Goal: Information Seeking & Learning: Check status

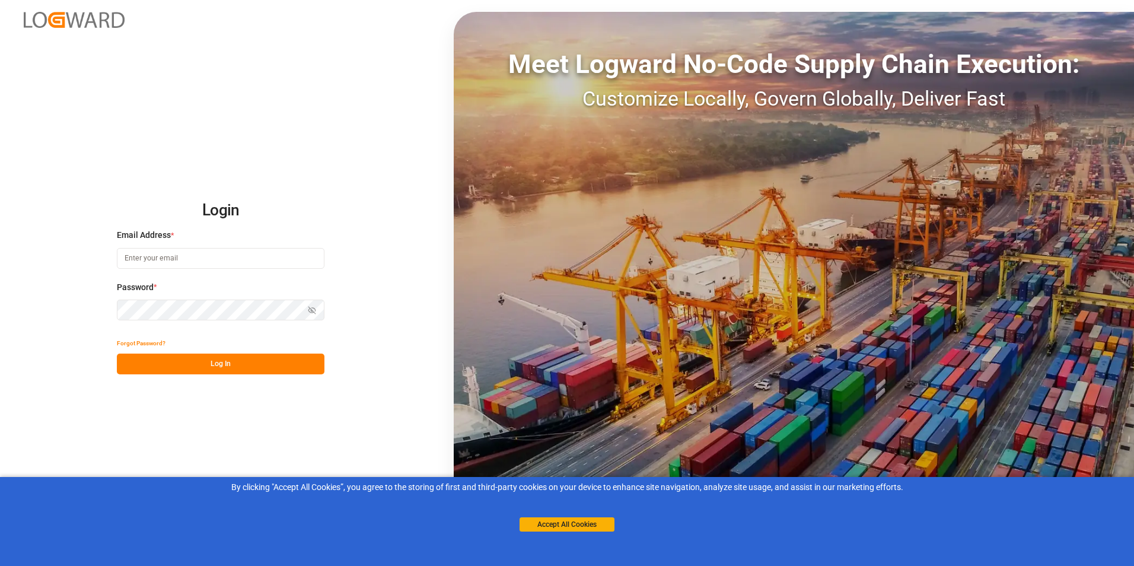
type input "[PERSON_NAME][EMAIL_ADDRESS][DOMAIN_NAME]"
click at [226, 364] on button "Log In" at bounding box center [221, 363] width 208 height 21
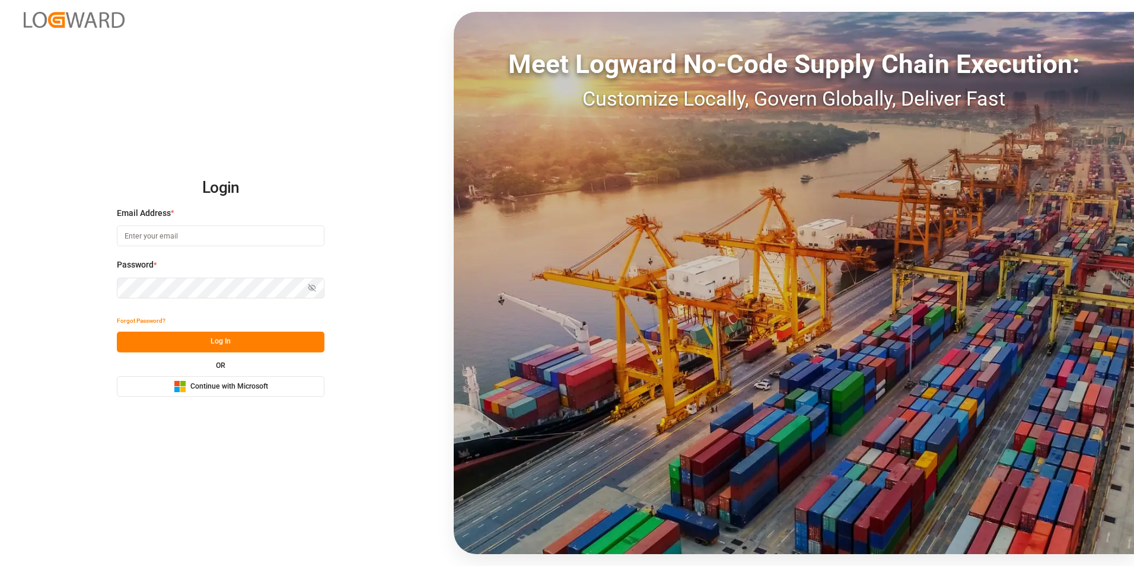
type input "[PERSON_NAME][EMAIL_ADDRESS][DOMAIN_NAME]"
click at [229, 342] on button "Log In" at bounding box center [221, 341] width 208 height 21
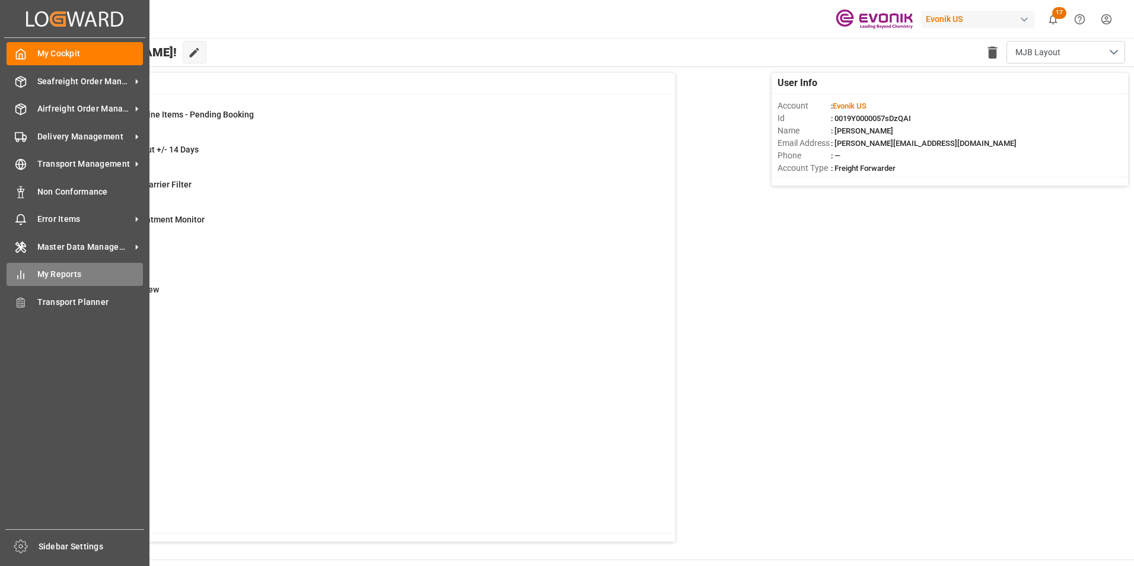
click at [63, 272] on span "My Reports" at bounding box center [90, 274] width 106 height 12
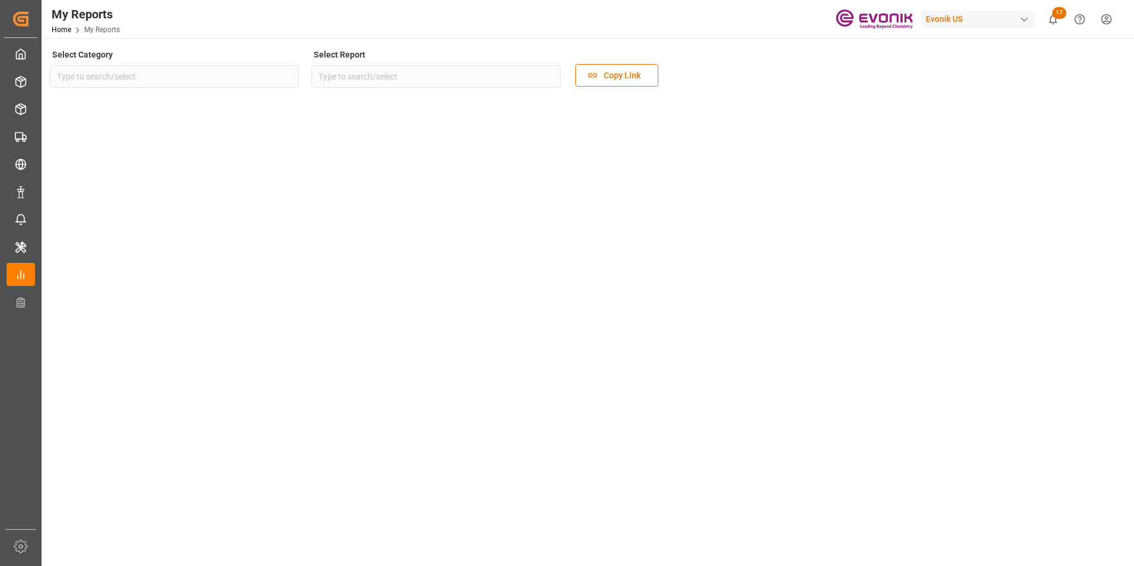
type input "Allocation"
type input "Allocation Management Admin Dashboard"
click at [288, 72] on icon "open menu" at bounding box center [286, 76] width 14 height 14
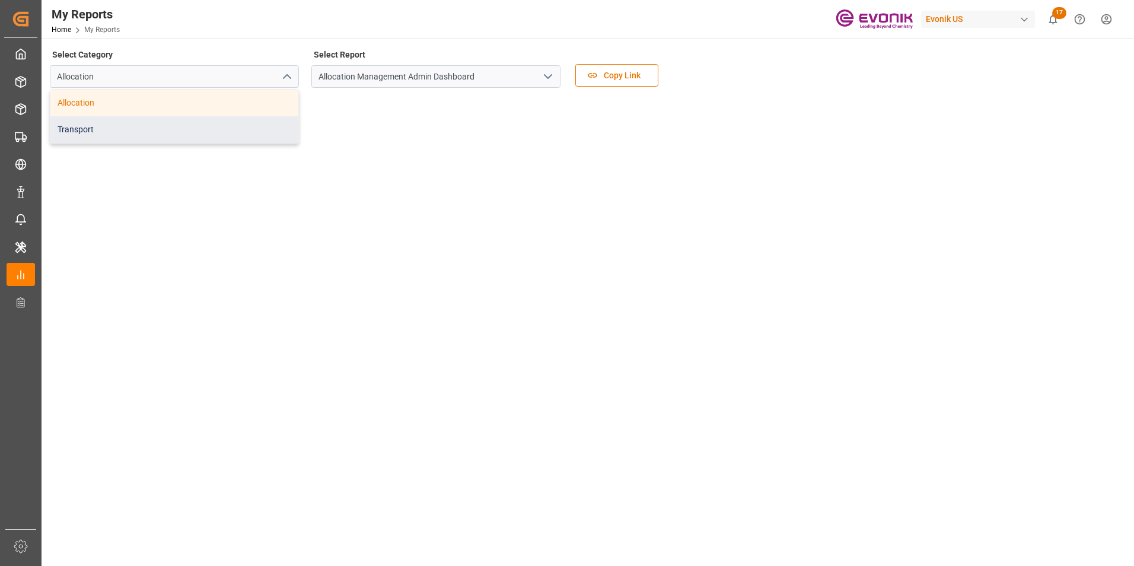
click at [72, 129] on div "Transport" at bounding box center [174, 129] width 248 height 27
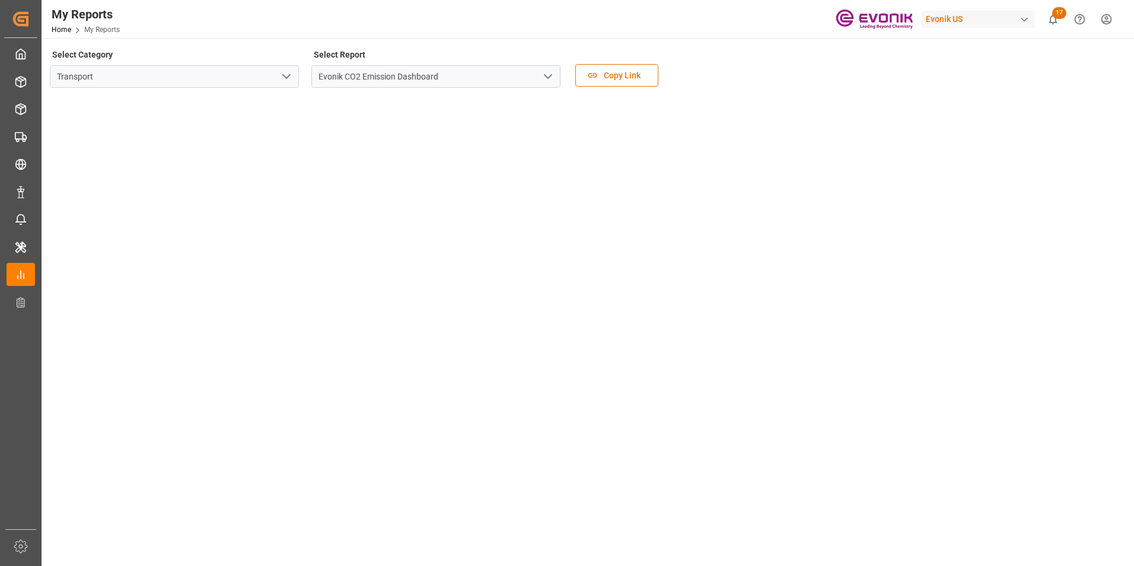
click at [550, 72] on icon "open menu" at bounding box center [548, 76] width 14 height 14
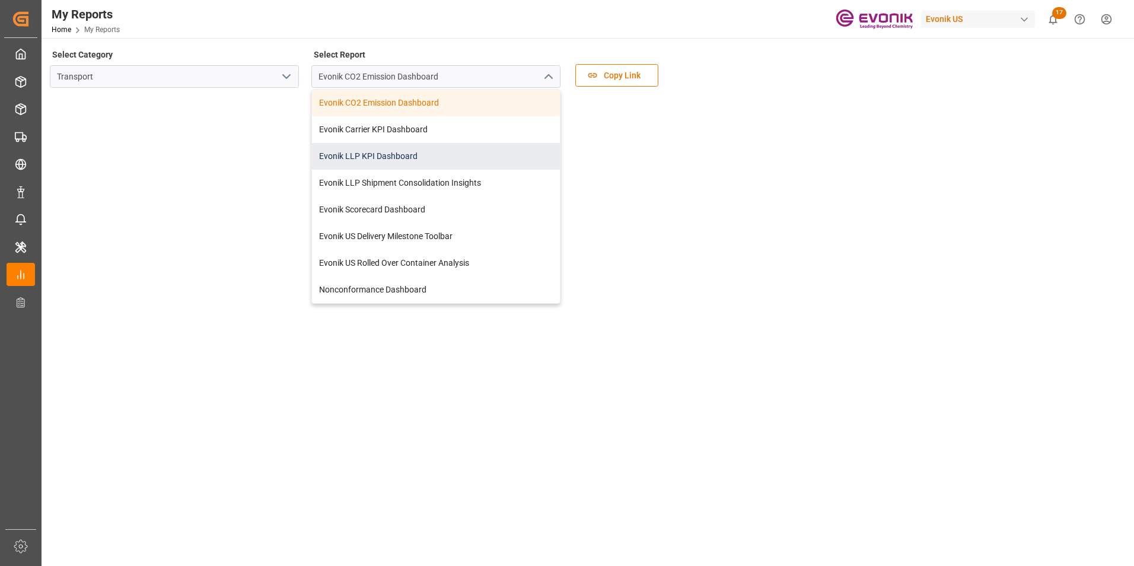
click at [373, 156] on div "Evonik LLP KPI Dashboard" at bounding box center [436, 156] width 248 height 27
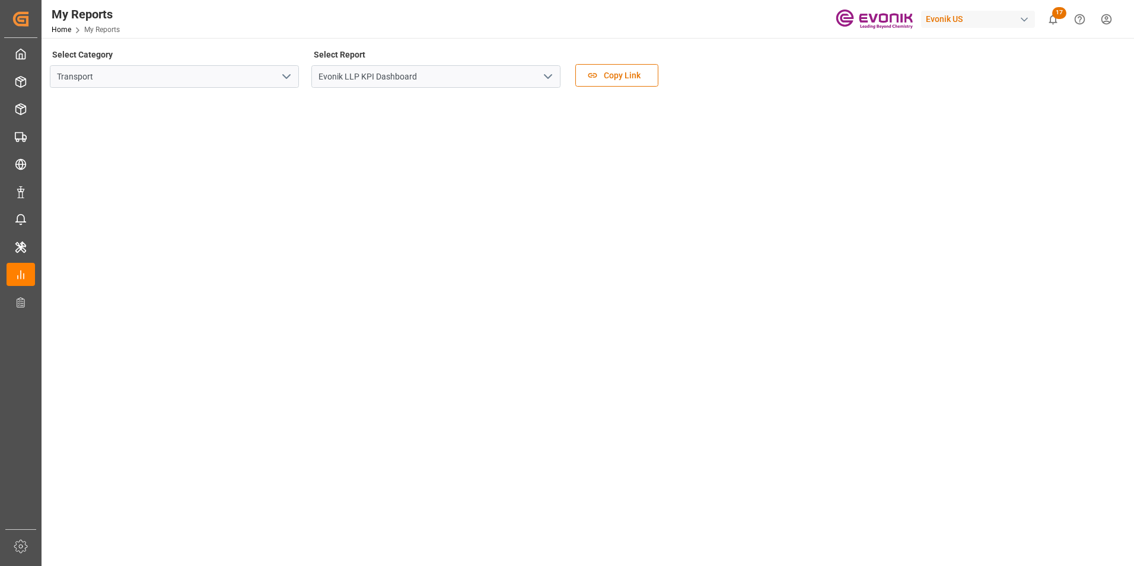
scroll to position [237, 0]
click at [952, 271] on tableau-viz at bounding box center [586, 320] width 1071 height 920
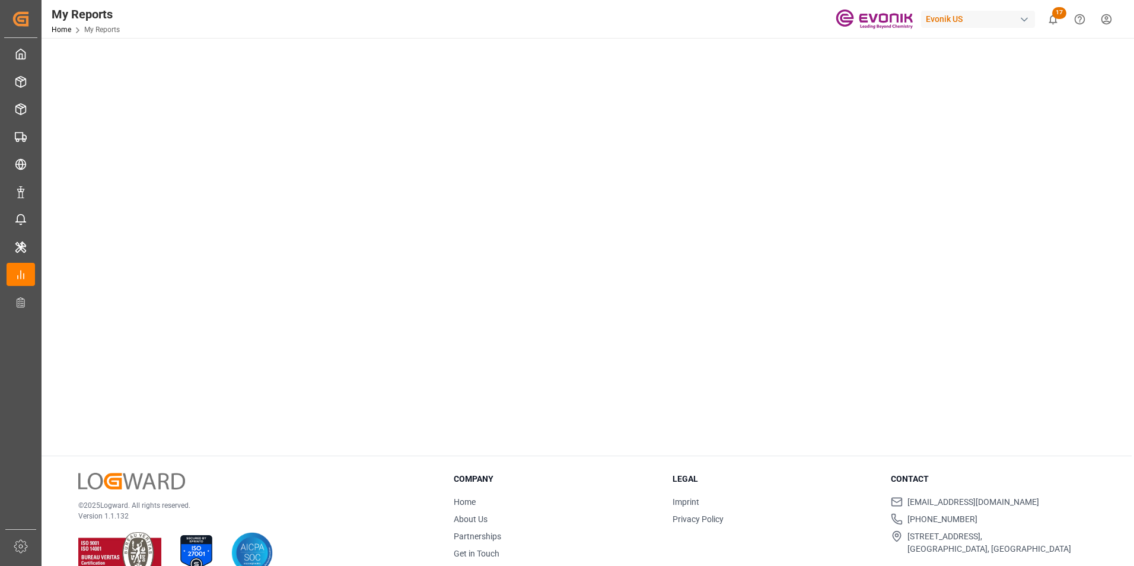
scroll to position [593, 0]
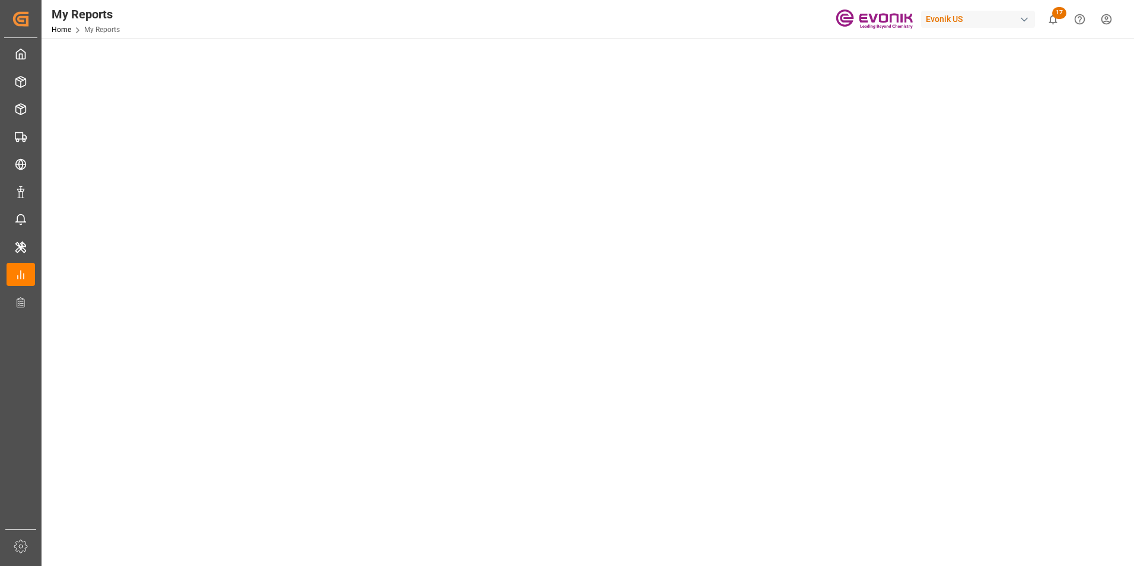
scroll to position [296, 0]
